Goal: Information Seeking & Learning: Learn about a topic

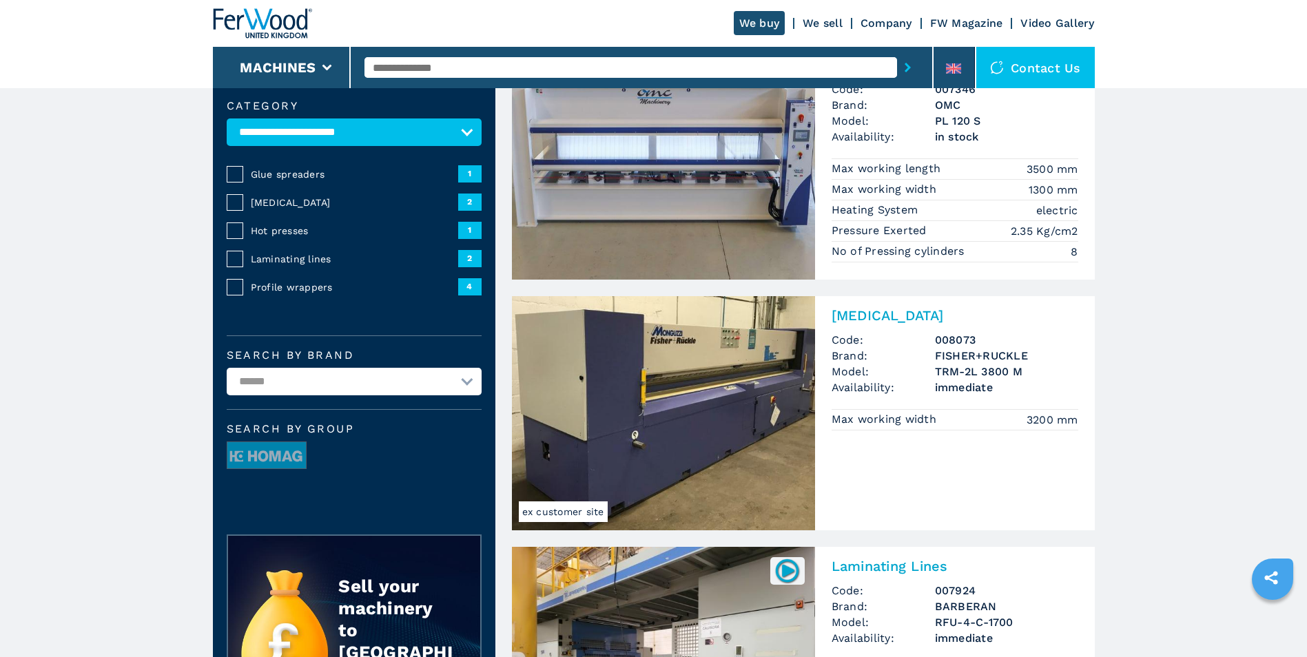
scroll to position [207, 0]
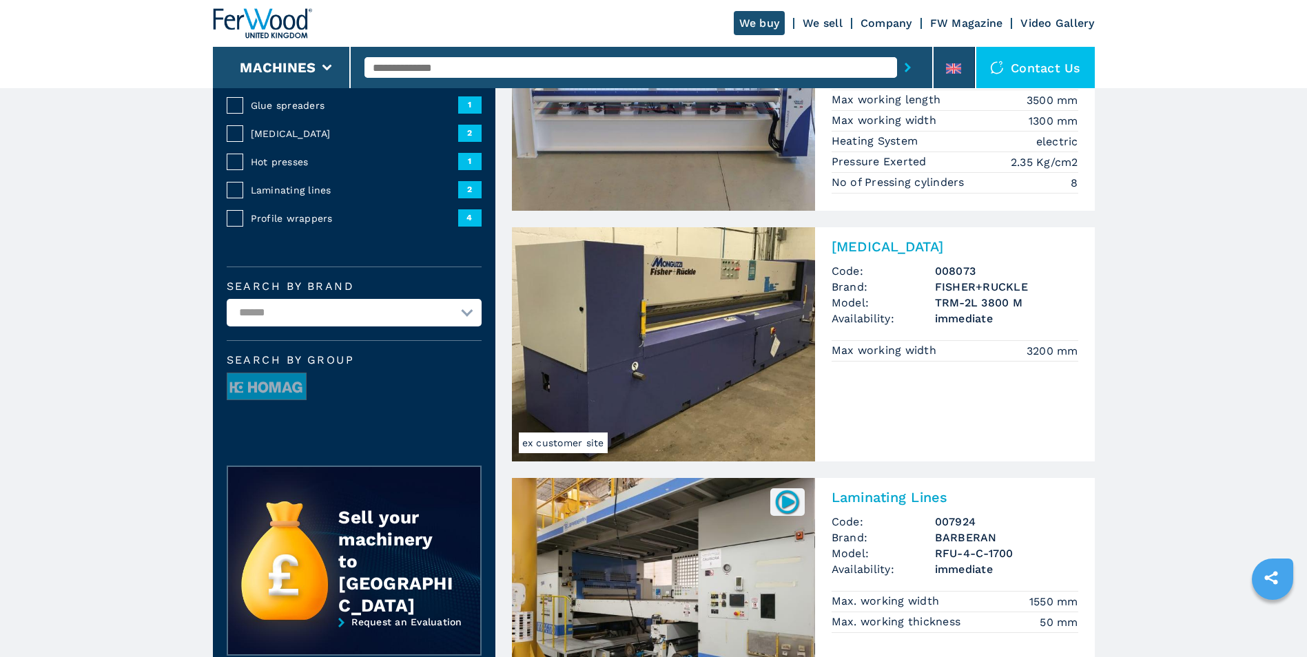
click at [475, 160] on span "1" at bounding box center [469, 161] width 23 height 17
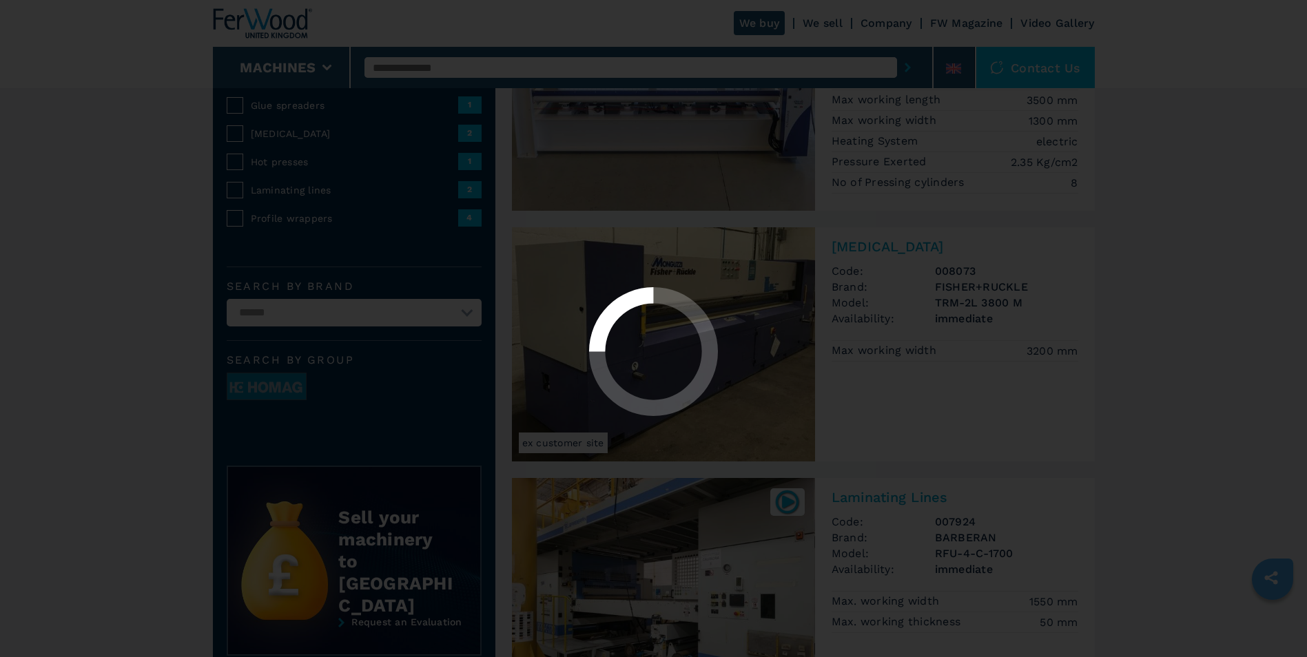
select select "**********"
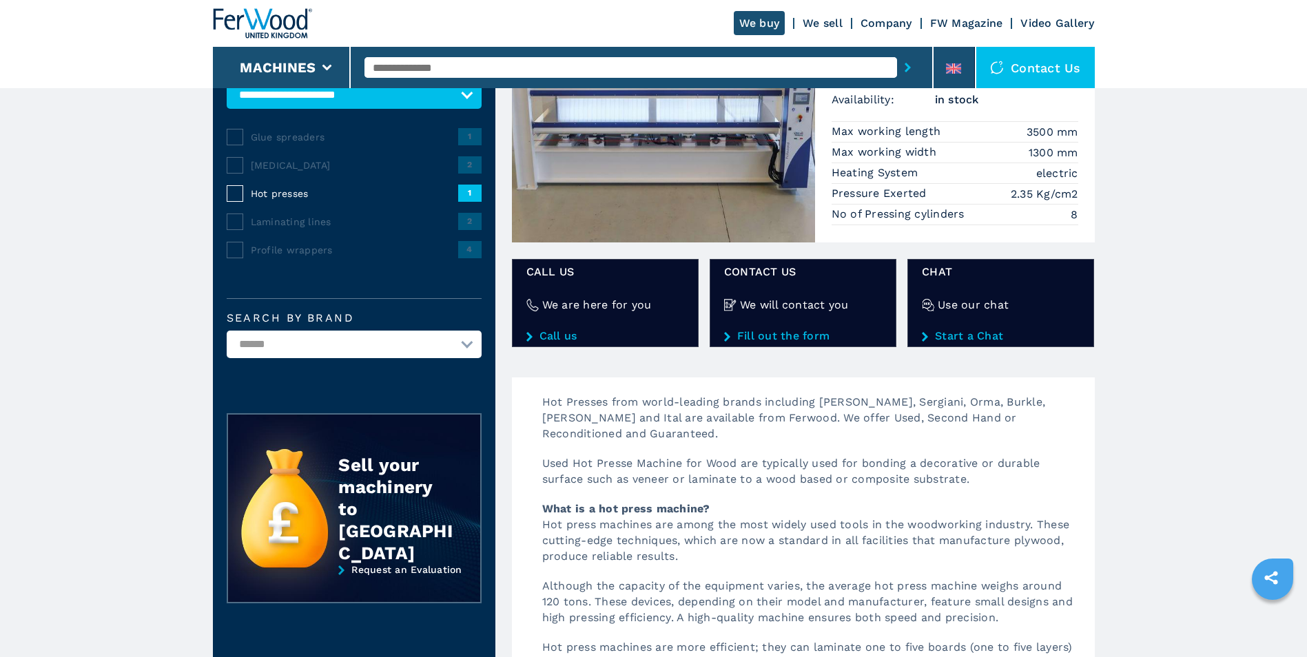
scroll to position [207, 0]
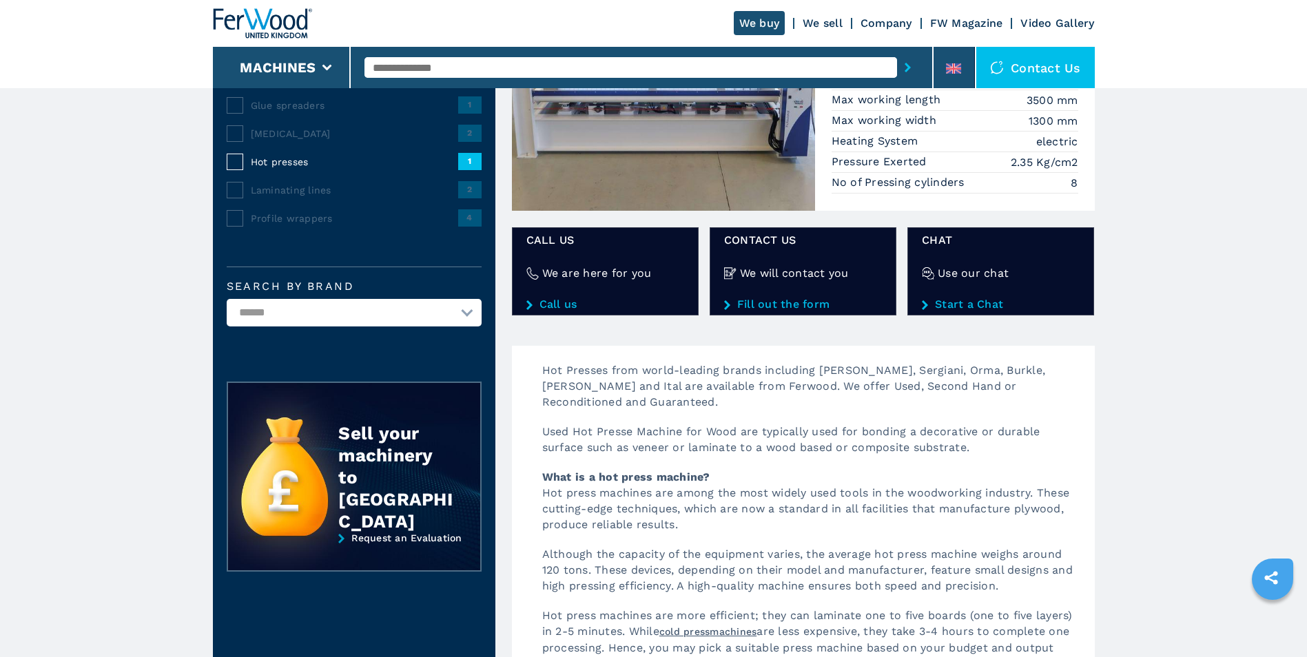
click at [955, 304] on link "Start a Chat" at bounding box center [1001, 304] width 158 height 12
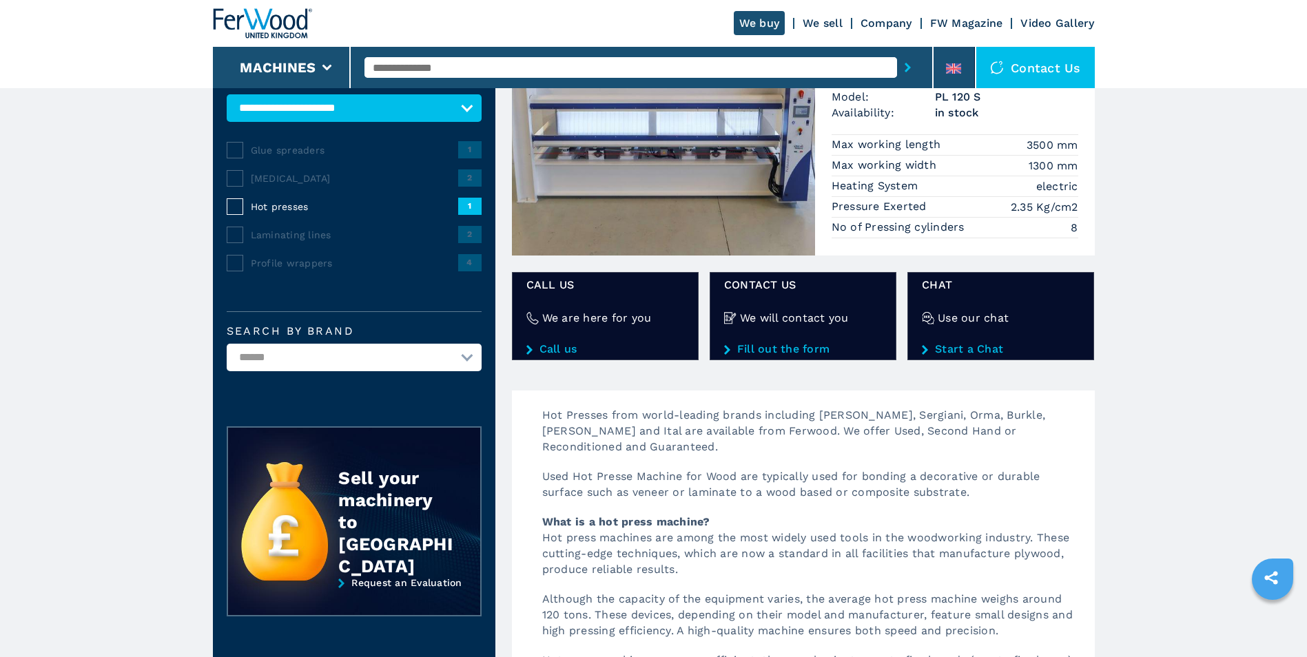
scroll to position [138, 0]
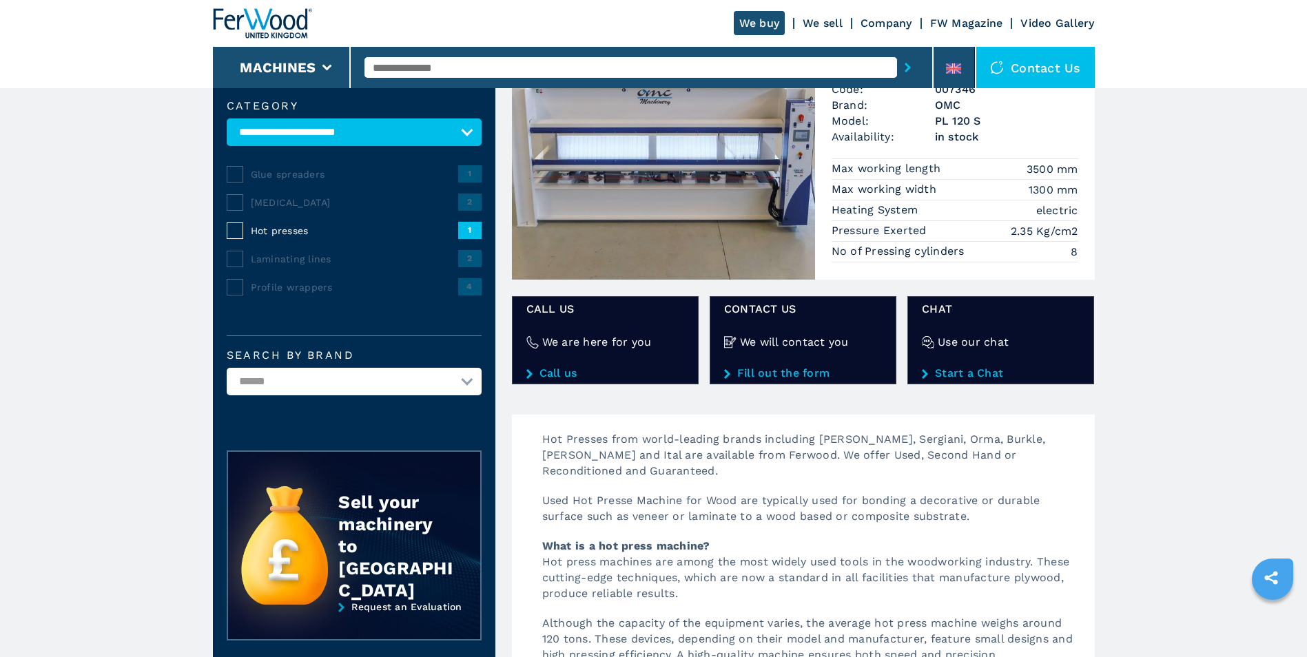
click at [826, 21] on link "We sell" at bounding box center [822, 23] width 40 height 13
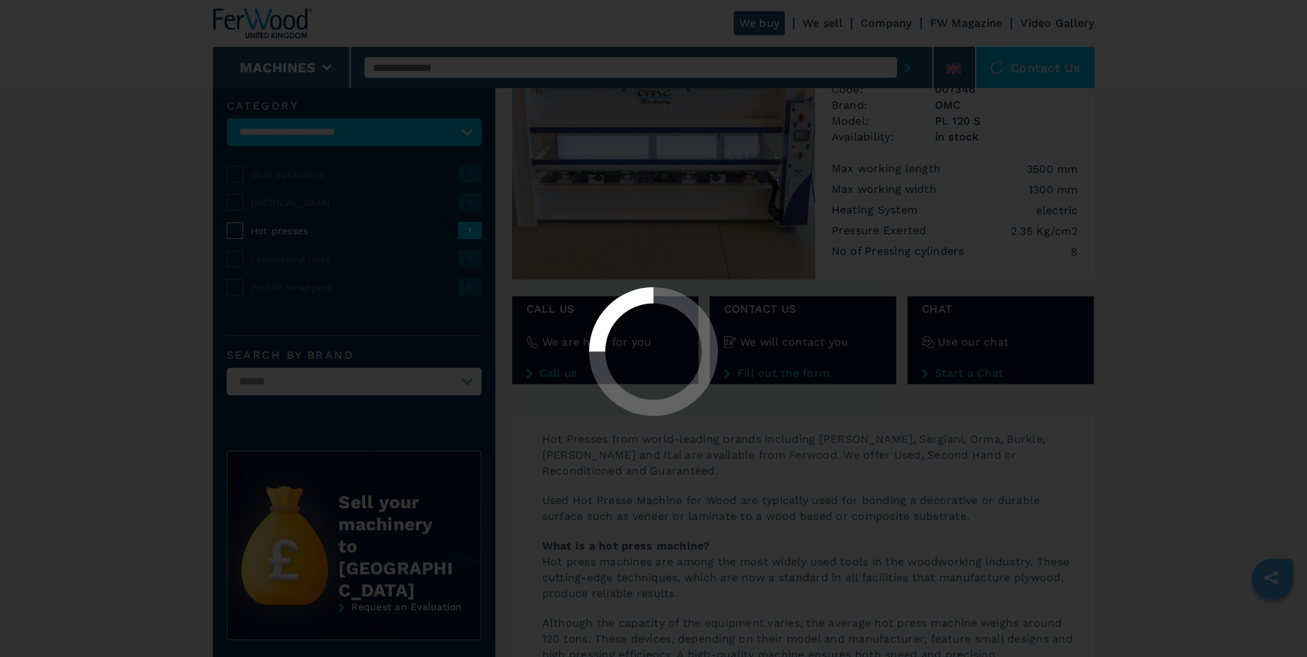
click at [826, 21] on div at bounding box center [653, 328] width 1307 height 657
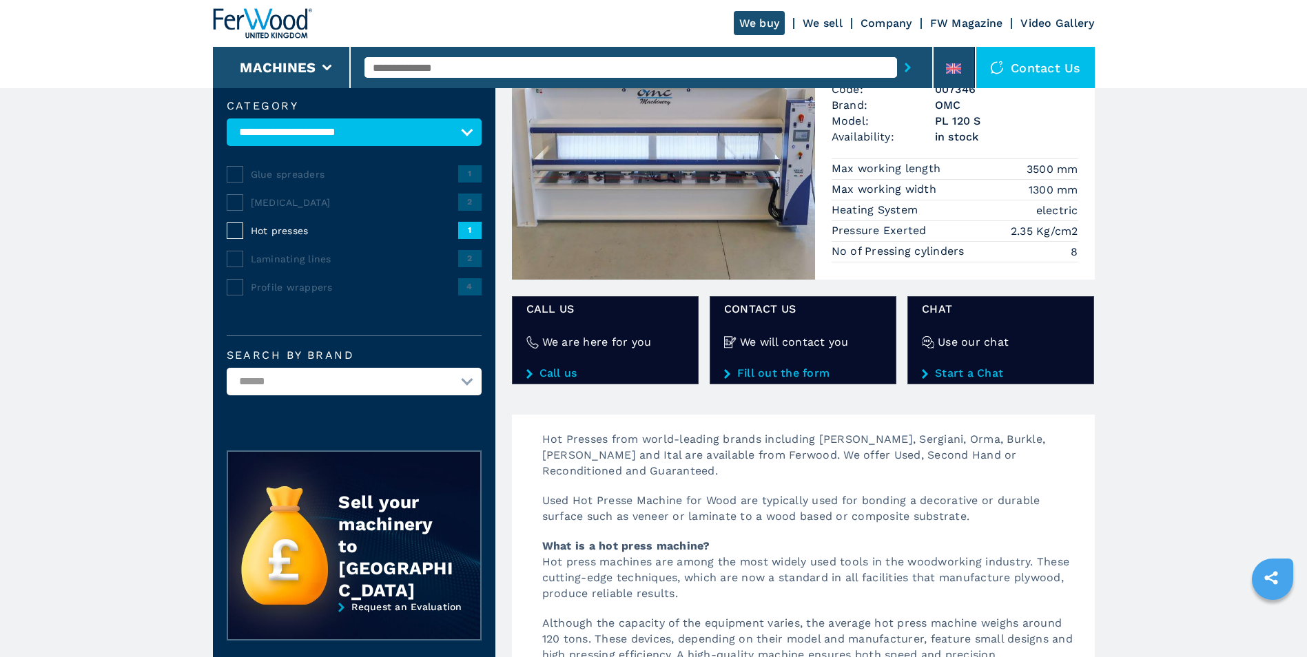
scroll to position [0, 0]
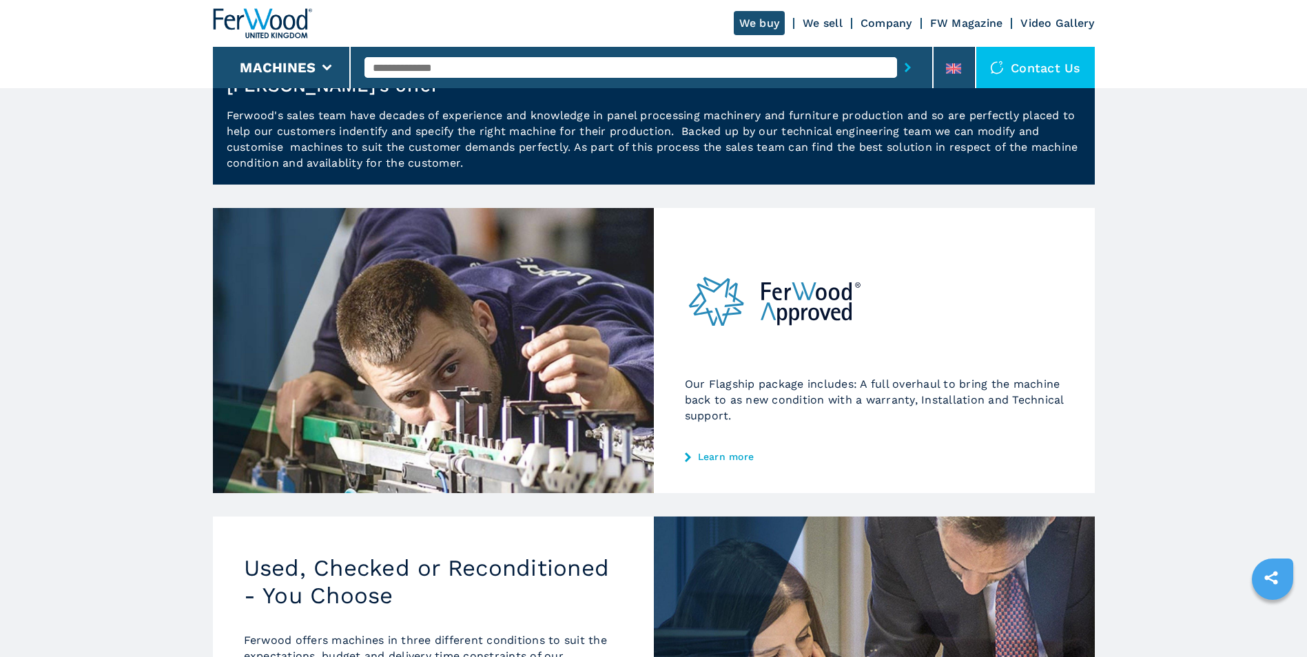
scroll to position [31, 0]
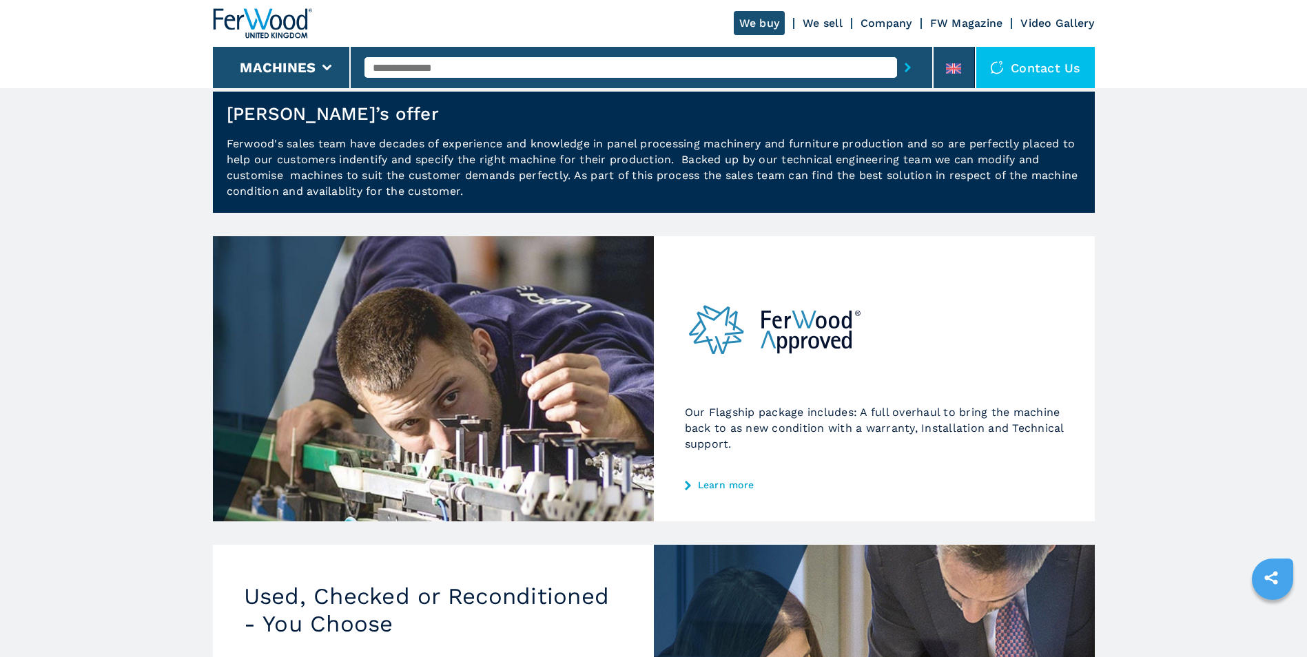
drag, startPoint x: 752, startPoint y: 4, endPoint x: 747, endPoint y: 27, distance: 23.2
click at [751, 5] on div "We buy We sell Company FW Magazine Video Gallery" at bounding box center [654, 23] width 882 height 47
click at [747, 27] on link "We buy" at bounding box center [760, 23] width 52 height 24
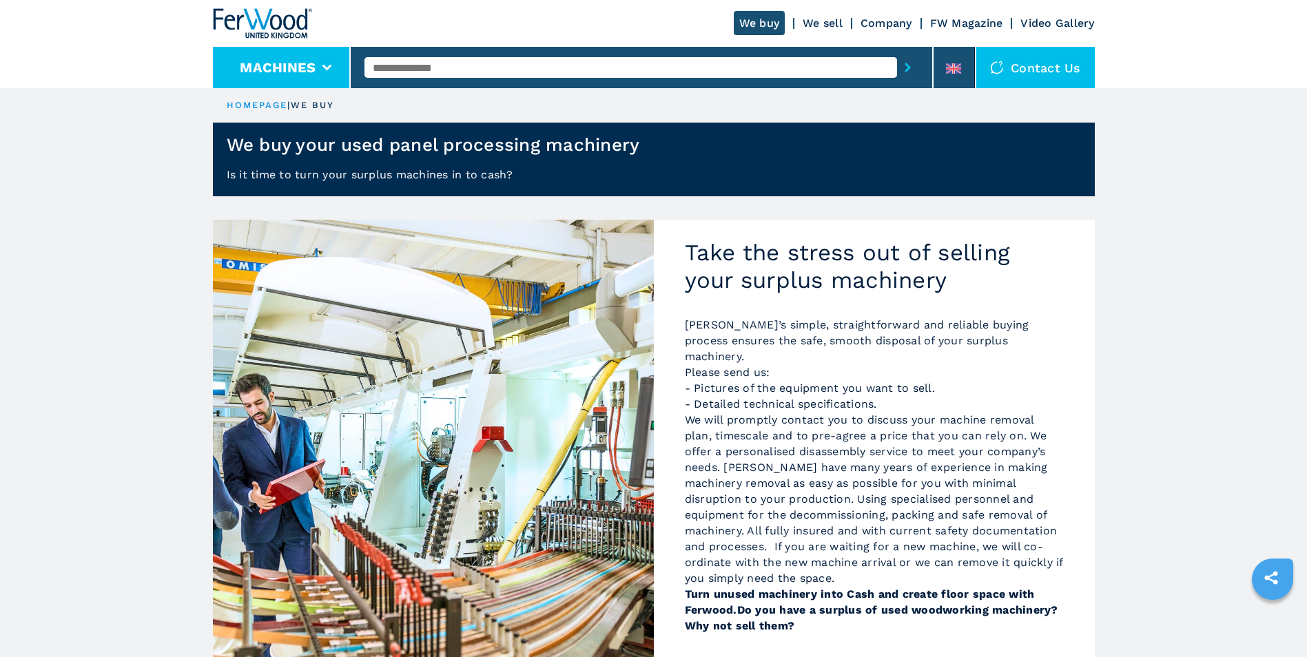
click at [318, 66] on li "Machines" at bounding box center [282, 67] width 138 height 41
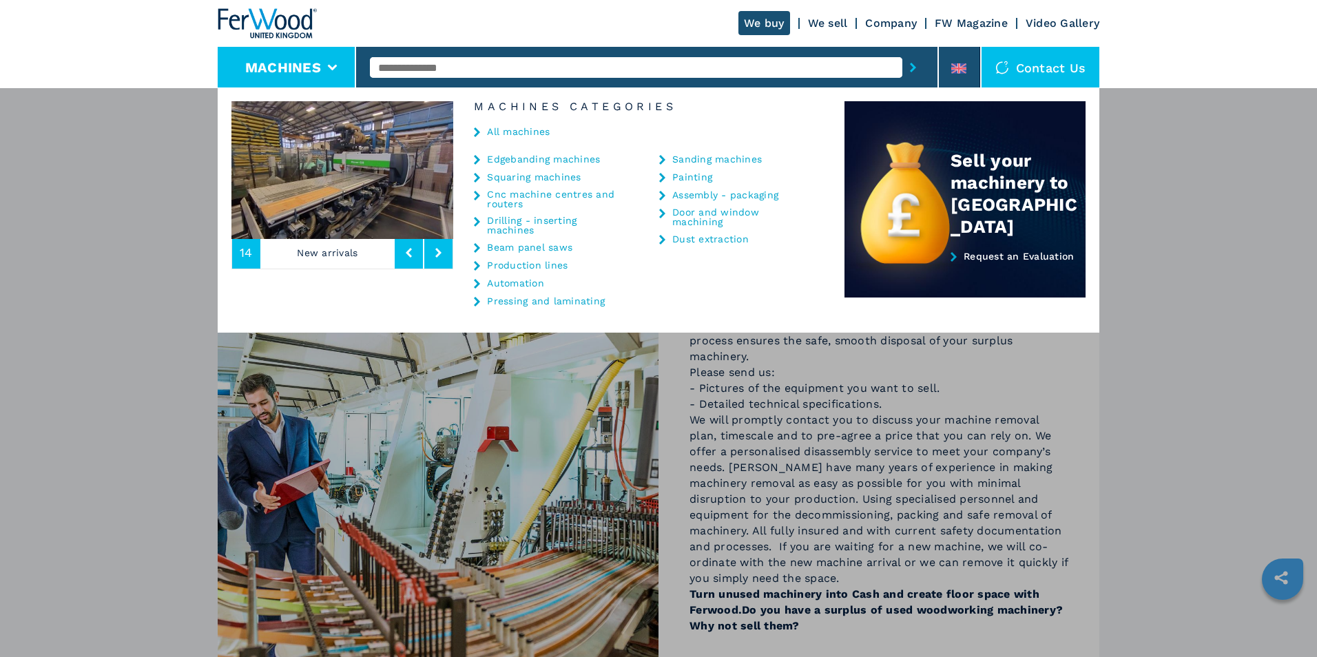
click at [541, 300] on link "Pressing and laminating" at bounding box center [546, 301] width 118 height 10
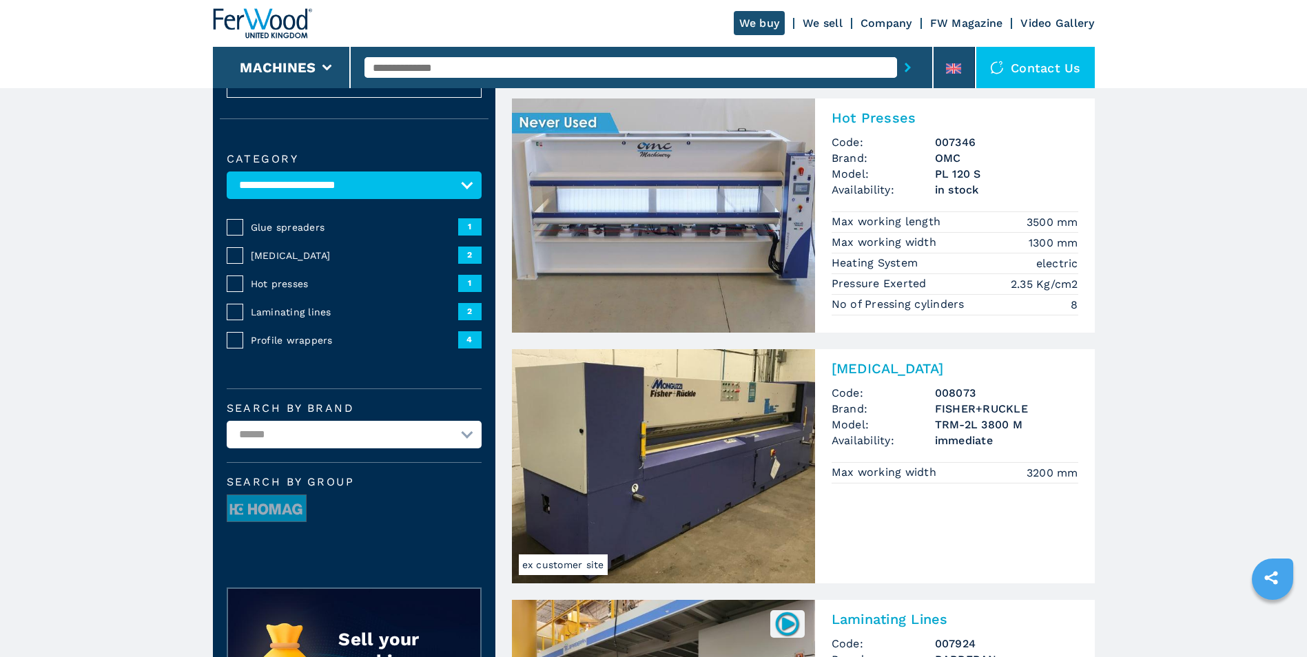
scroll to position [57, 0]
